Goal: Task Accomplishment & Management: Manage account settings

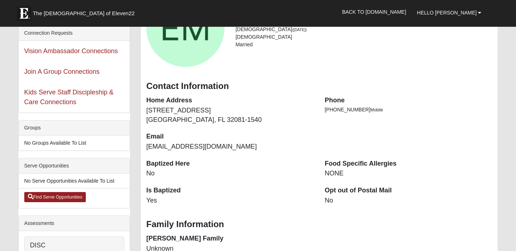
scroll to position [80, 0]
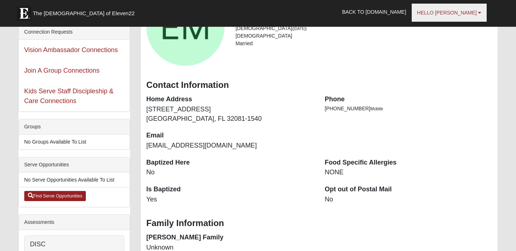
click at [471, 14] on span "Hello [PERSON_NAME]" at bounding box center [447, 13] width 60 height 6
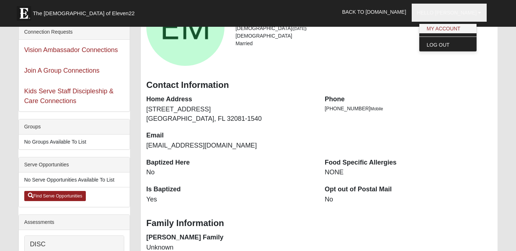
click at [470, 27] on link "My Account" at bounding box center [447, 28] width 57 height 9
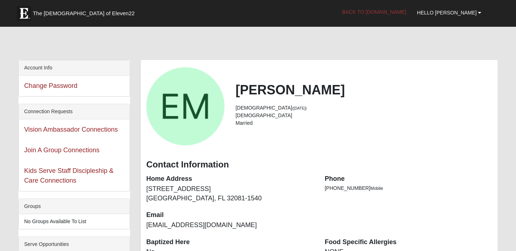
click at [388, 9] on link "Back to [DOMAIN_NAME]" at bounding box center [374, 12] width 75 height 18
click at [55, 87] on link "Change Password" at bounding box center [50, 85] width 53 height 7
